Goal: Transaction & Acquisition: Purchase product/service

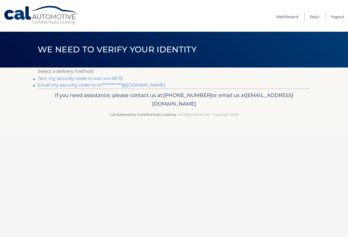
click at [51, 84] on link "**********" at bounding box center [101, 84] width 127 height 5
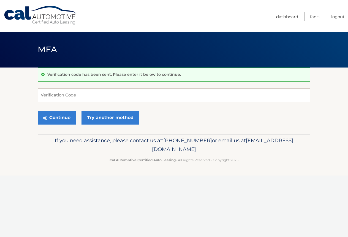
click at [79, 92] on input "Verification Code" at bounding box center [174, 95] width 272 height 14
type input "158203"
click at [54, 115] on button "Continue" at bounding box center [57, 118] width 38 height 14
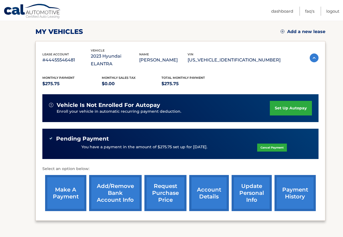
scroll to position [83, 0]
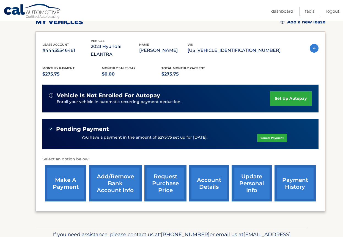
click at [62, 170] on link "make a payment" at bounding box center [65, 183] width 41 height 36
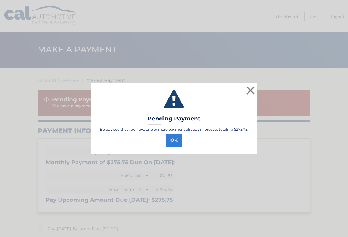
select select "MmZlZDgzMWEtNDdiNC00YTg1LWFhMmQtODhiMTA0NzVlY2Jh"
click at [248, 88] on button "×" at bounding box center [250, 90] width 11 height 11
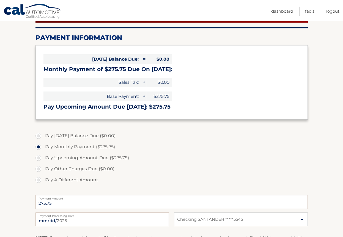
scroll to position [83, 0]
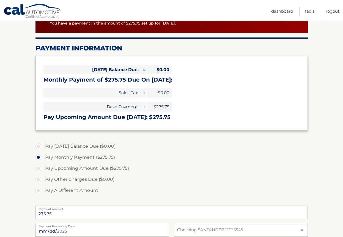
click at [330, 12] on link "Logout" at bounding box center [332, 11] width 13 height 9
